Goal: Task Accomplishment & Management: Use online tool/utility

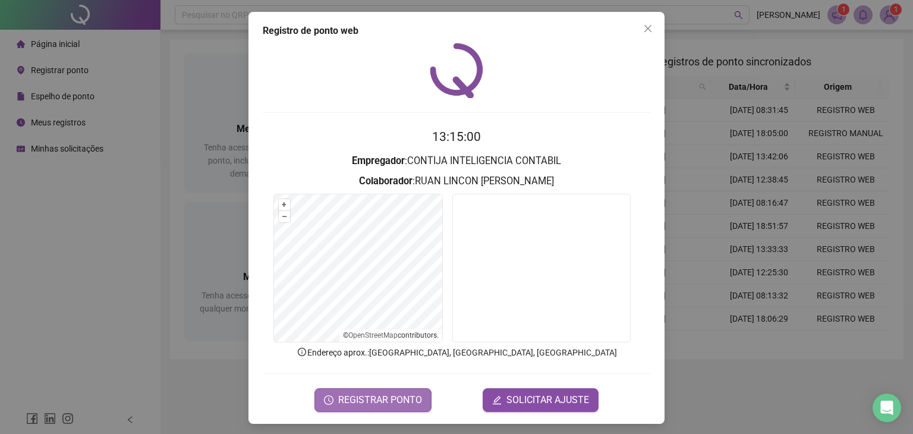
click at [413, 398] on span "REGISTRAR PONTO" at bounding box center [380, 400] width 84 height 14
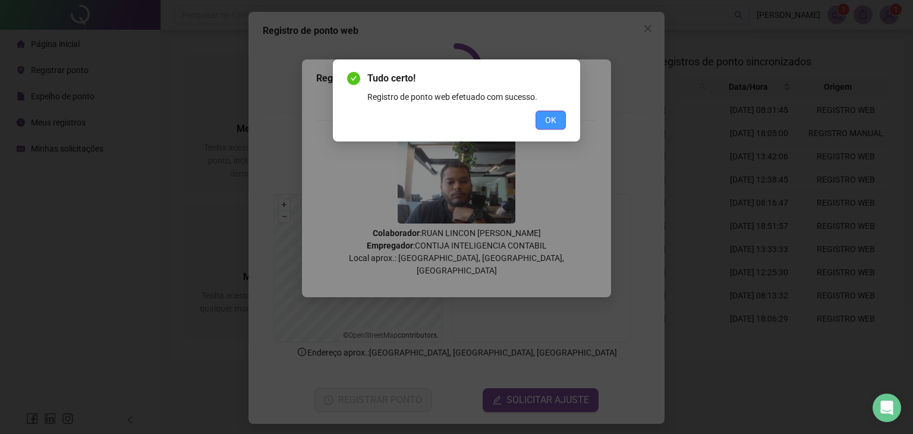
click at [545, 115] on button "OK" at bounding box center [551, 120] width 30 height 19
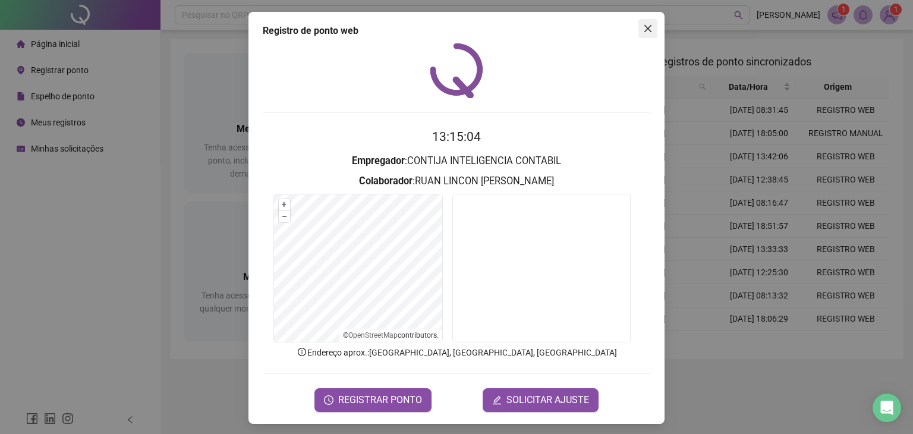
click at [640, 34] on button "Close" at bounding box center [647, 28] width 19 height 19
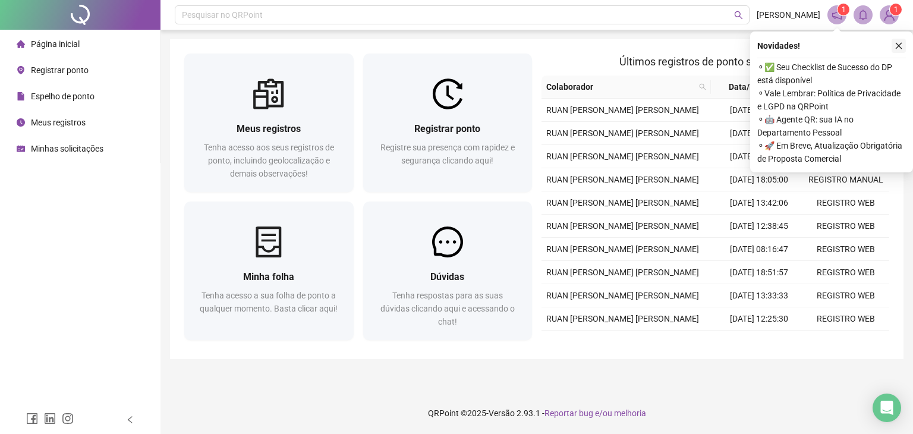
click at [898, 46] on icon "close" at bounding box center [899, 46] width 7 height 7
